Goal: Information Seeking & Learning: Learn about a topic

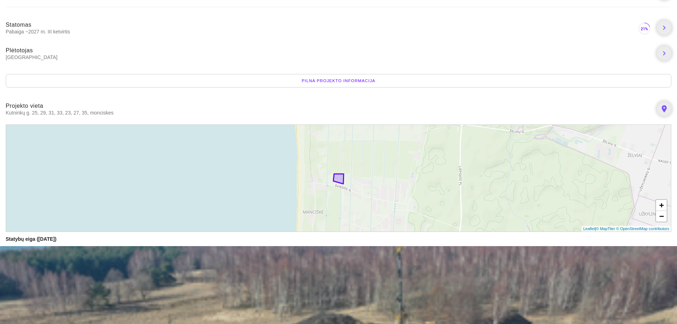
scroll to position [107, 0]
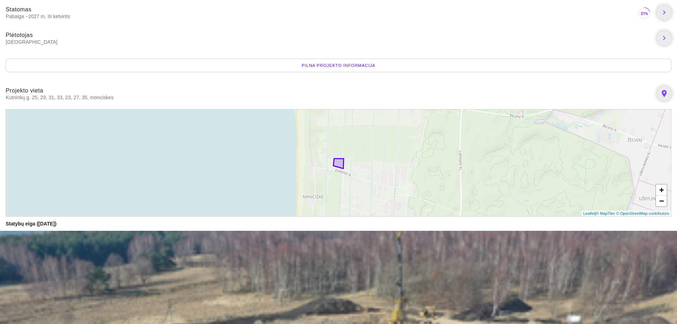
click at [129, 63] on div "Pilna projekto informacija" at bounding box center [339, 66] width 666 height 14
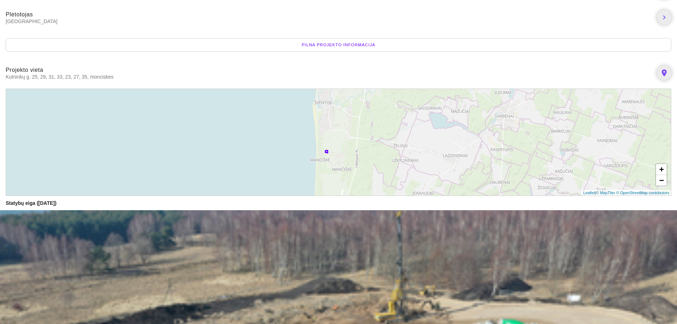
scroll to position [0, 0]
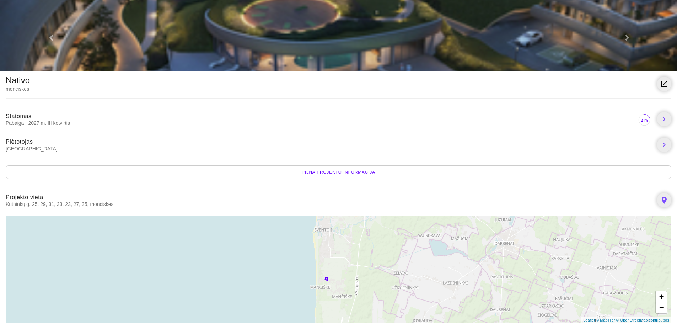
click at [16, 78] on div "Nativo" at bounding box center [18, 80] width 24 height 7
click at [662, 119] on icon "chevron_right" at bounding box center [664, 119] width 9 height 9
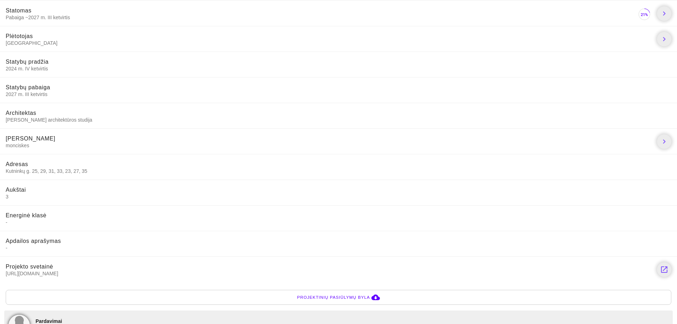
scroll to position [97, 0]
